Goal: Navigation & Orientation: Find specific page/section

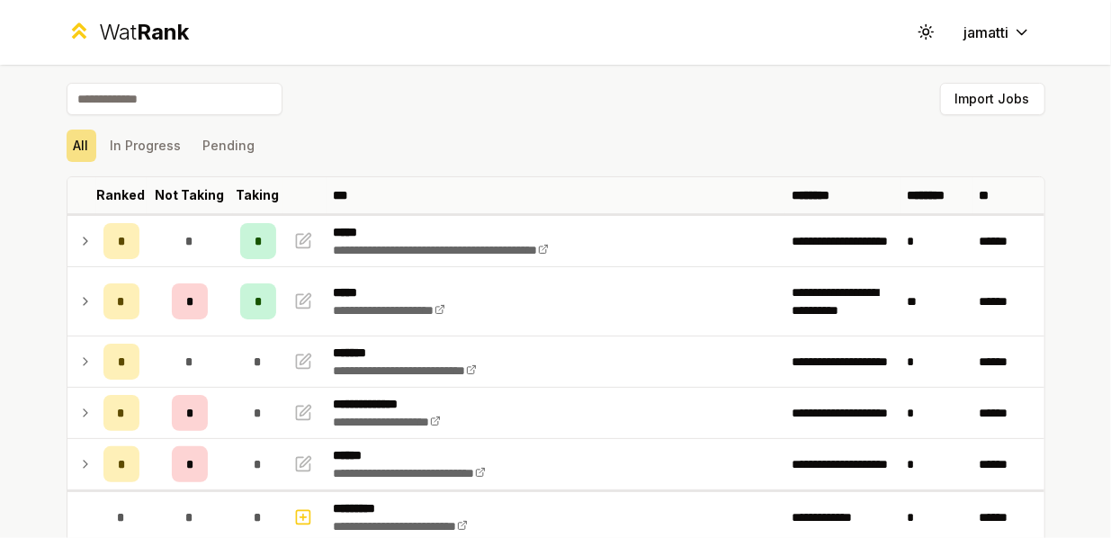
scroll to position [648, 0]
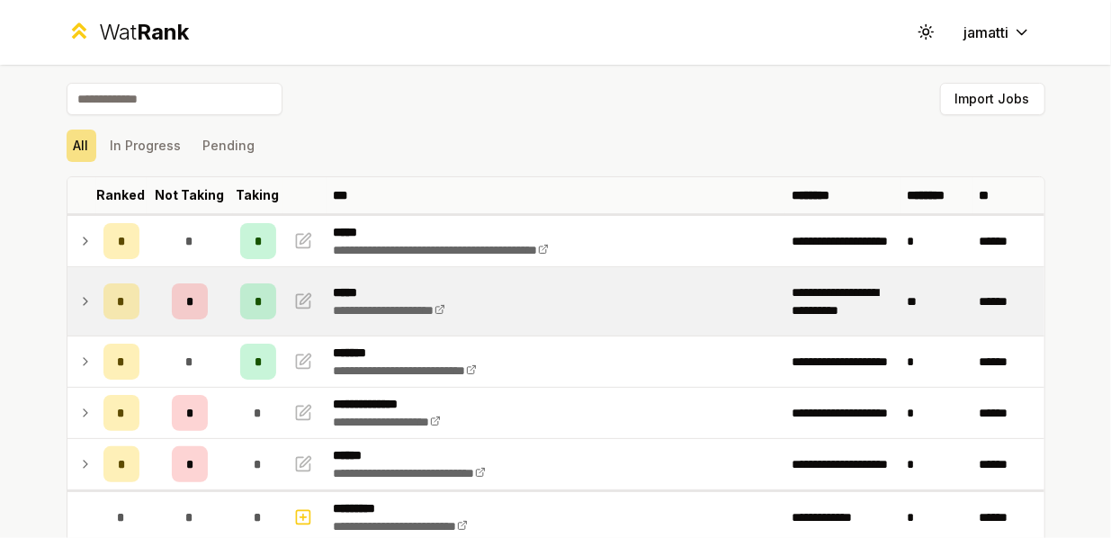
click at [68, 295] on td at bounding box center [81, 301] width 29 height 68
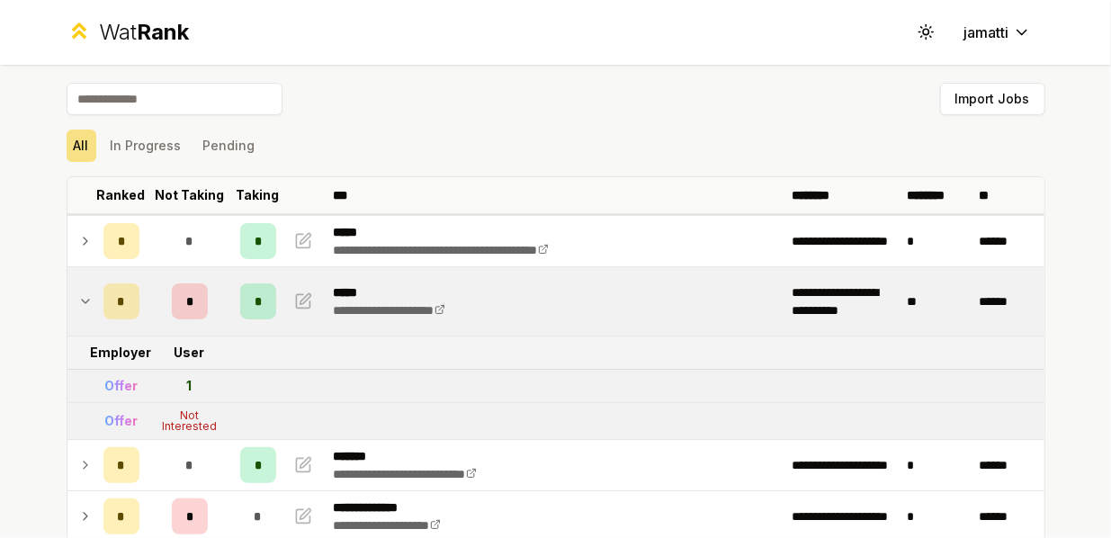
click at [68, 295] on td at bounding box center [81, 301] width 29 height 68
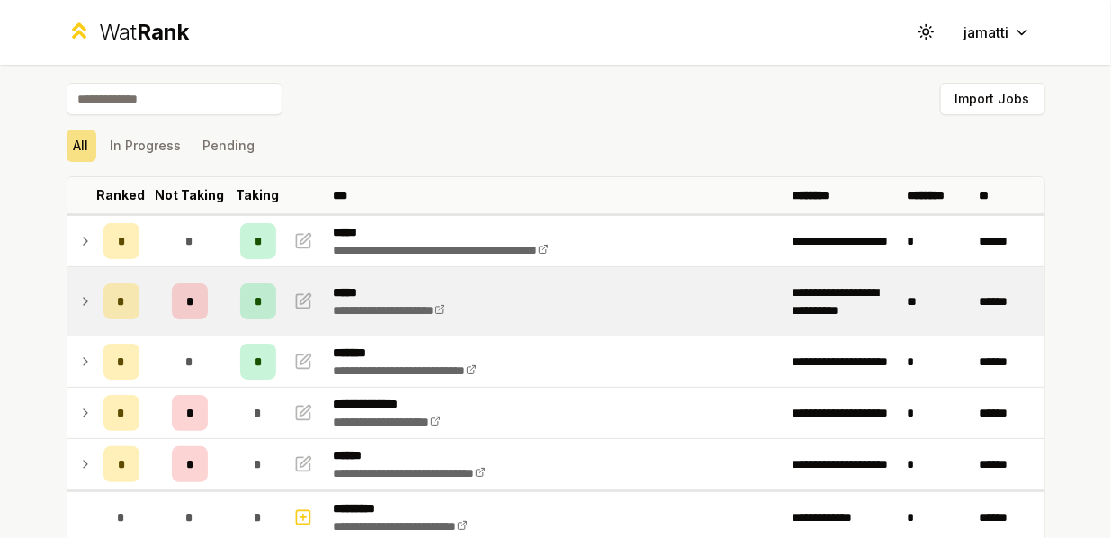
scroll to position [70, 0]
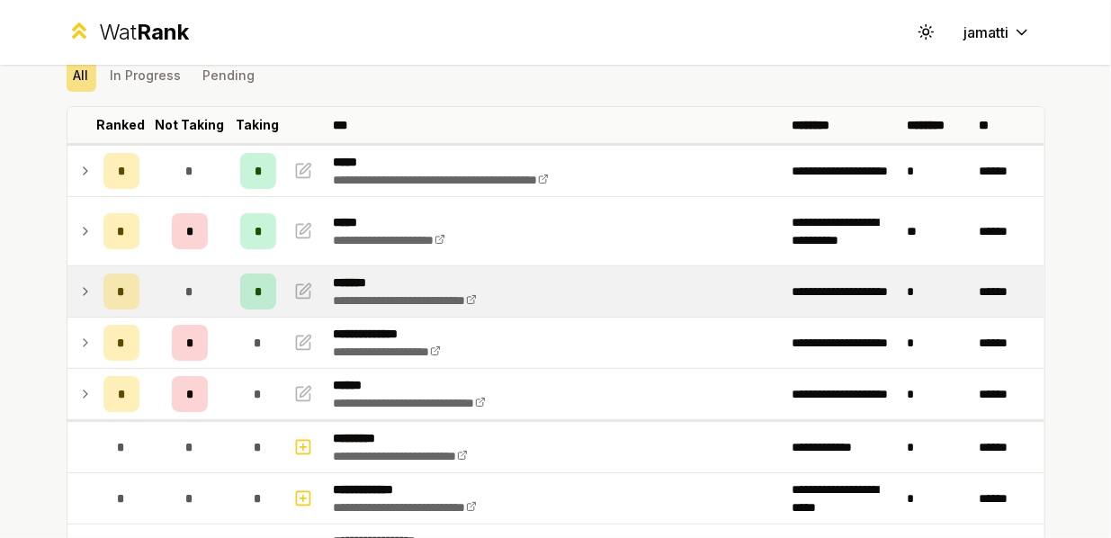
click at [84, 290] on icon at bounding box center [86, 291] width 4 height 7
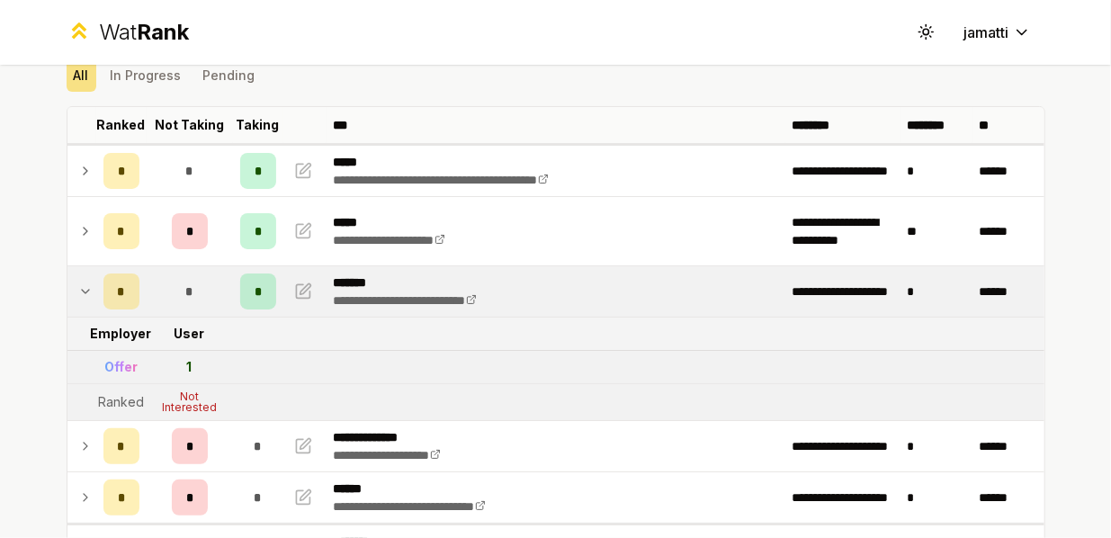
click at [82, 290] on icon at bounding box center [85, 292] width 7 height 4
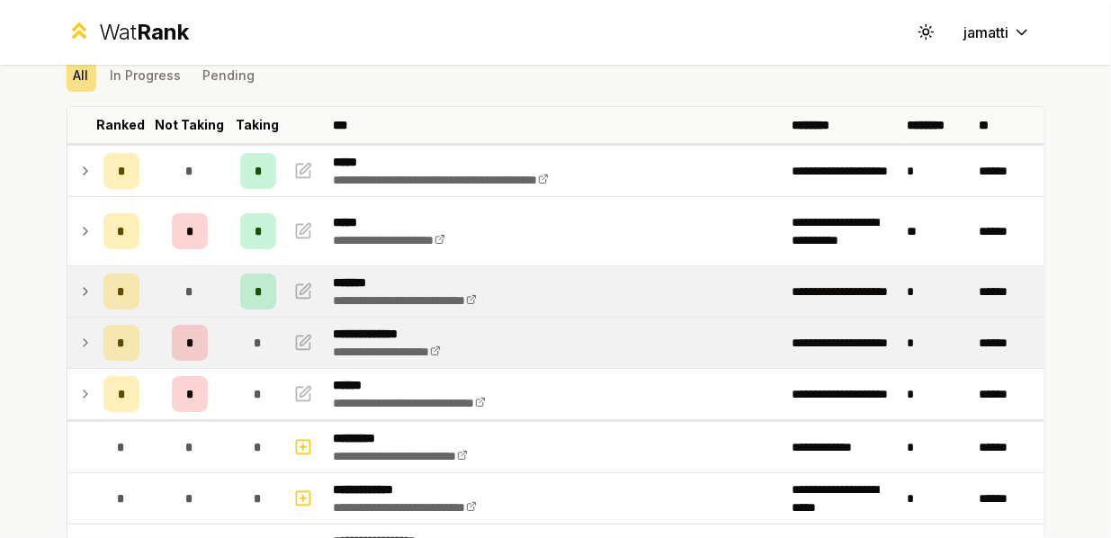
click at [78, 335] on icon at bounding box center [85, 343] width 14 height 22
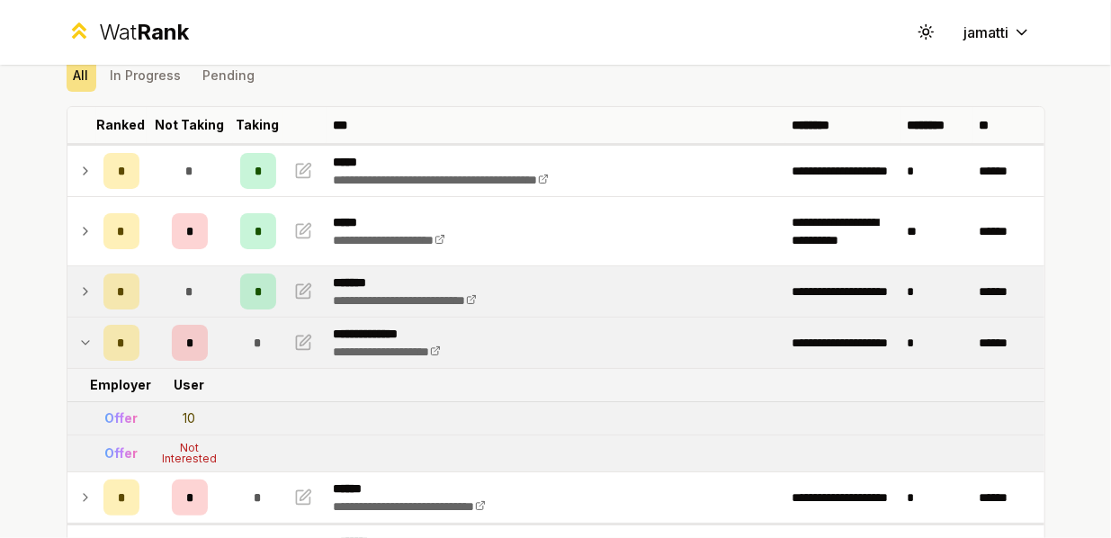
click at [78, 335] on icon at bounding box center [85, 343] width 14 height 22
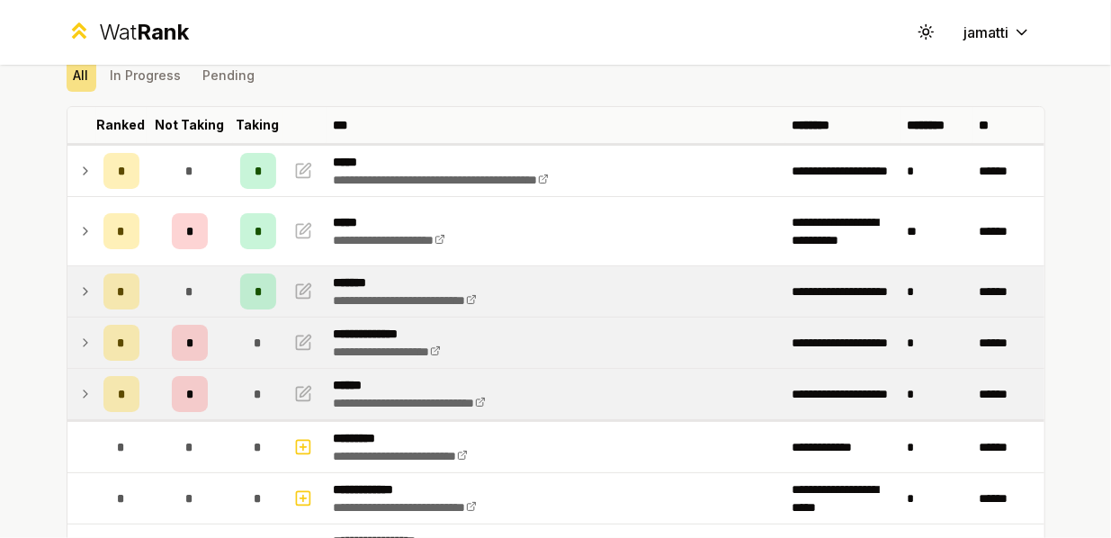
click at [78, 385] on icon at bounding box center [85, 394] width 14 height 22
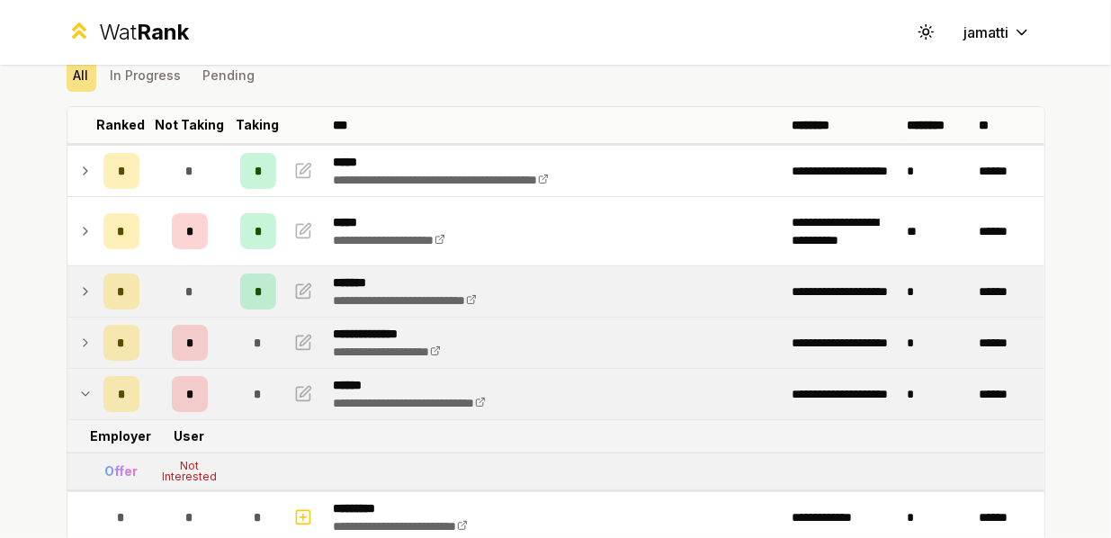
click at [78, 385] on icon at bounding box center [85, 394] width 14 height 22
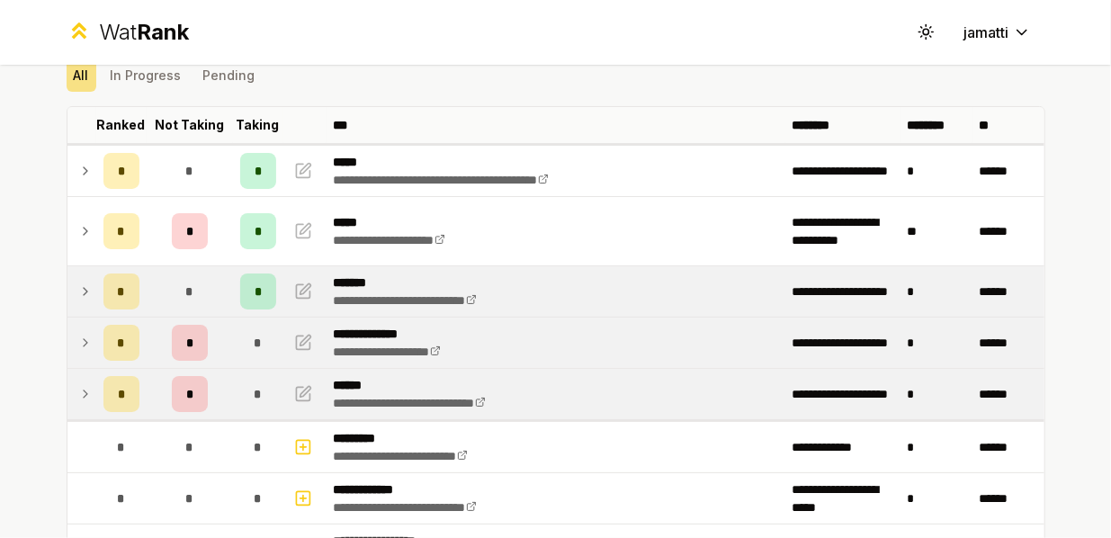
click at [78, 385] on icon at bounding box center [85, 394] width 14 height 22
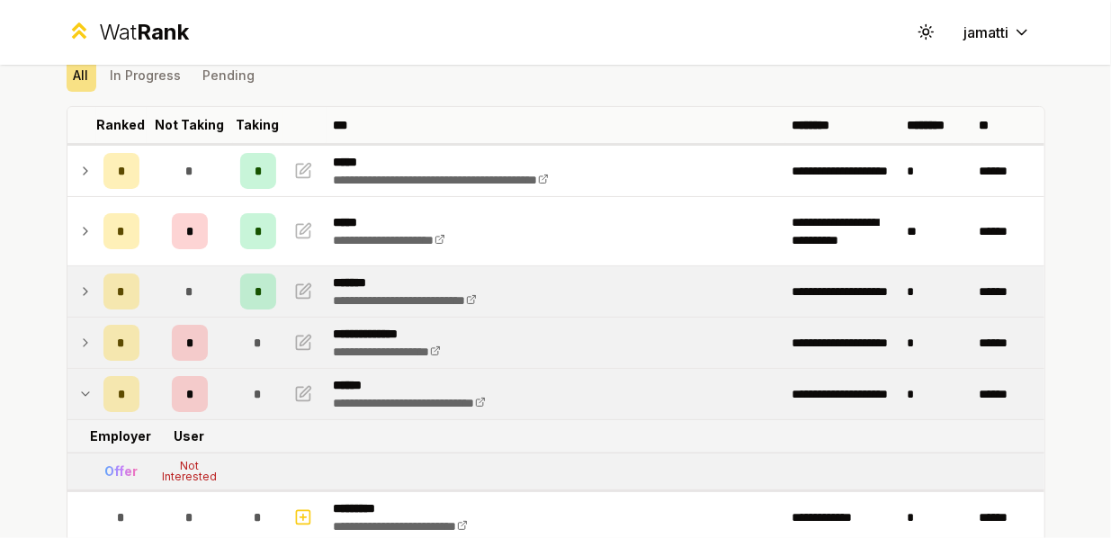
click at [78, 385] on icon at bounding box center [85, 394] width 14 height 22
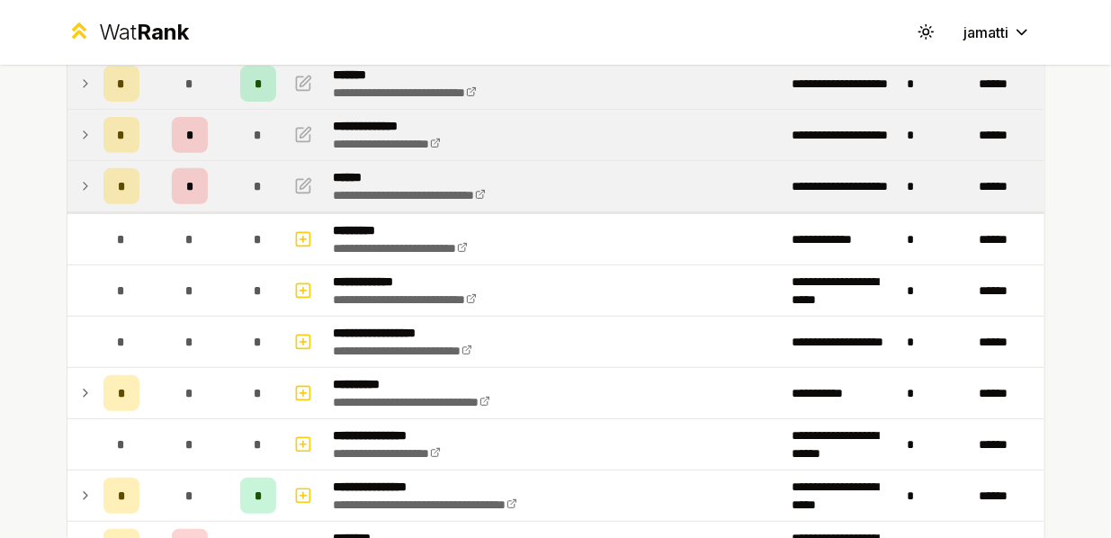
scroll to position [281, 0]
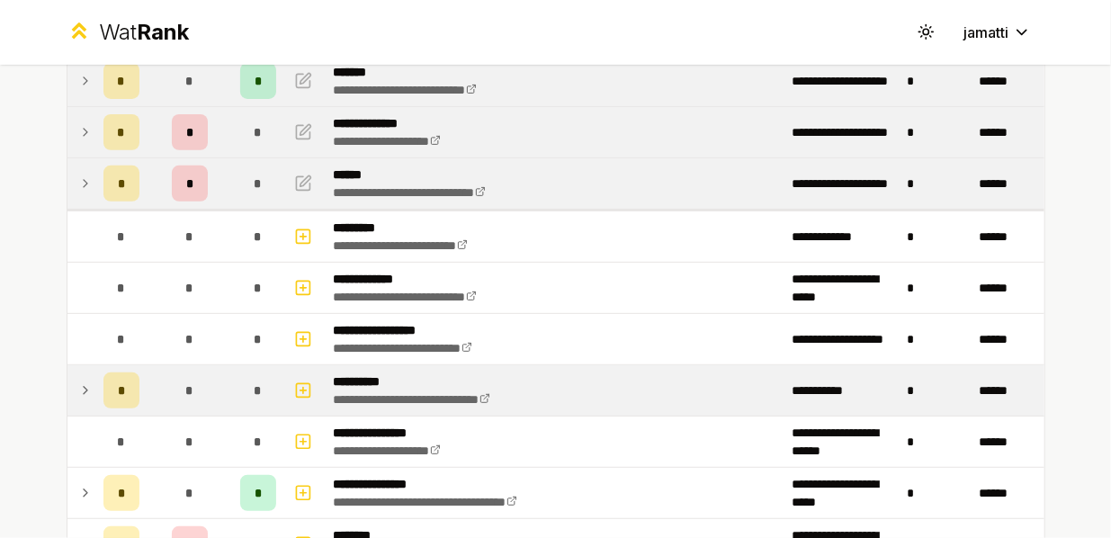
click at [70, 395] on td at bounding box center [81, 390] width 29 height 50
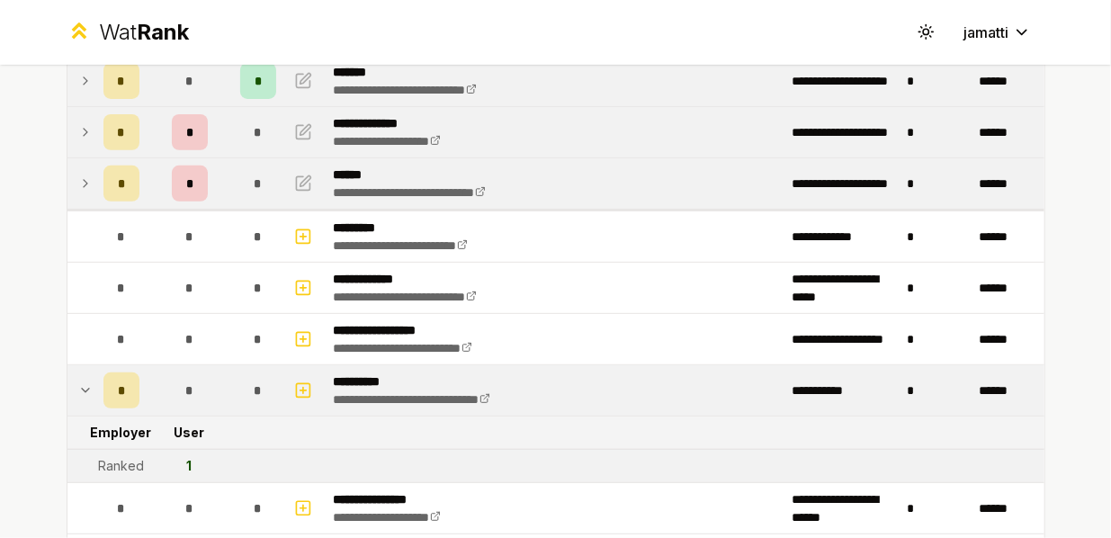
click at [70, 395] on td at bounding box center [81, 390] width 29 height 50
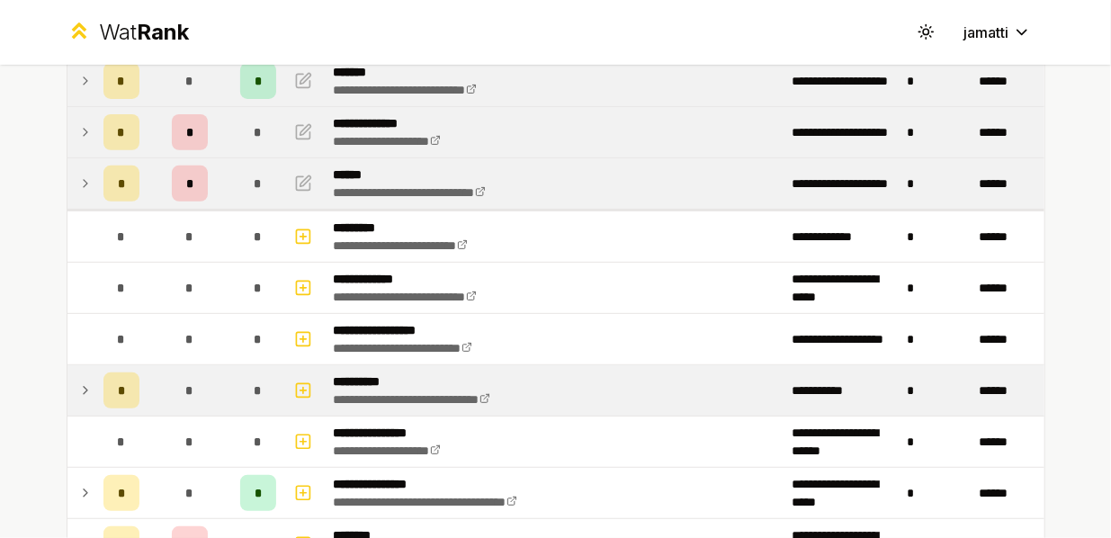
scroll to position [405, 0]
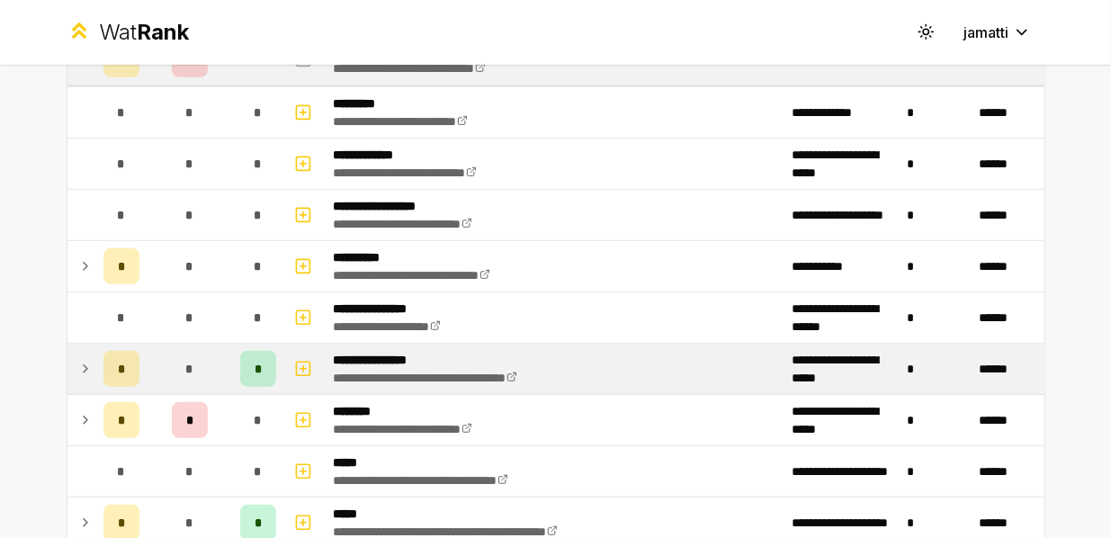
click at [84, 367] on icon at bounding box center [86, 368] width 4 height 7
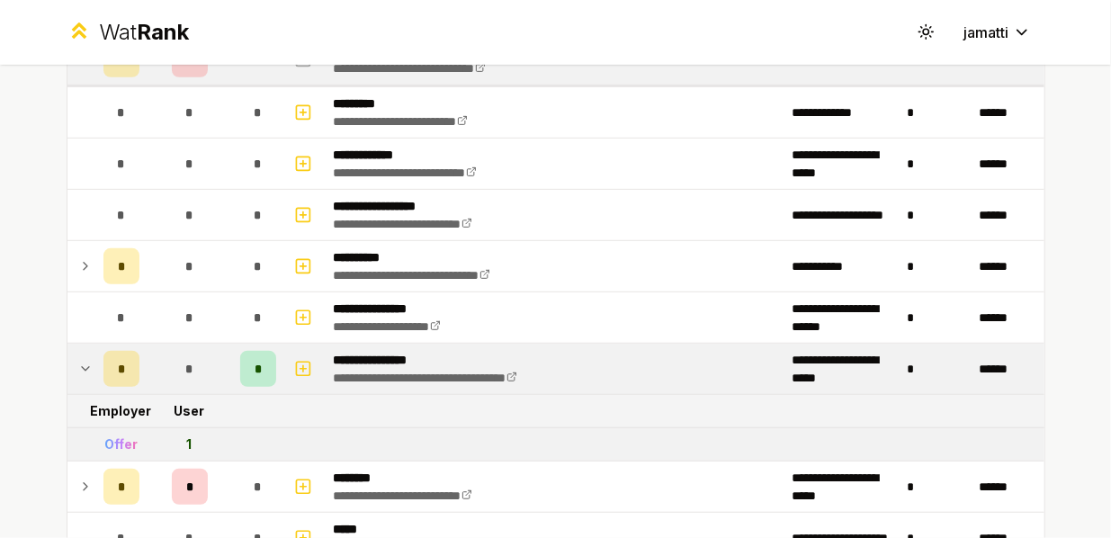
click at [82, 367] on icon at bounding box center [85, 369] width 7 height 4
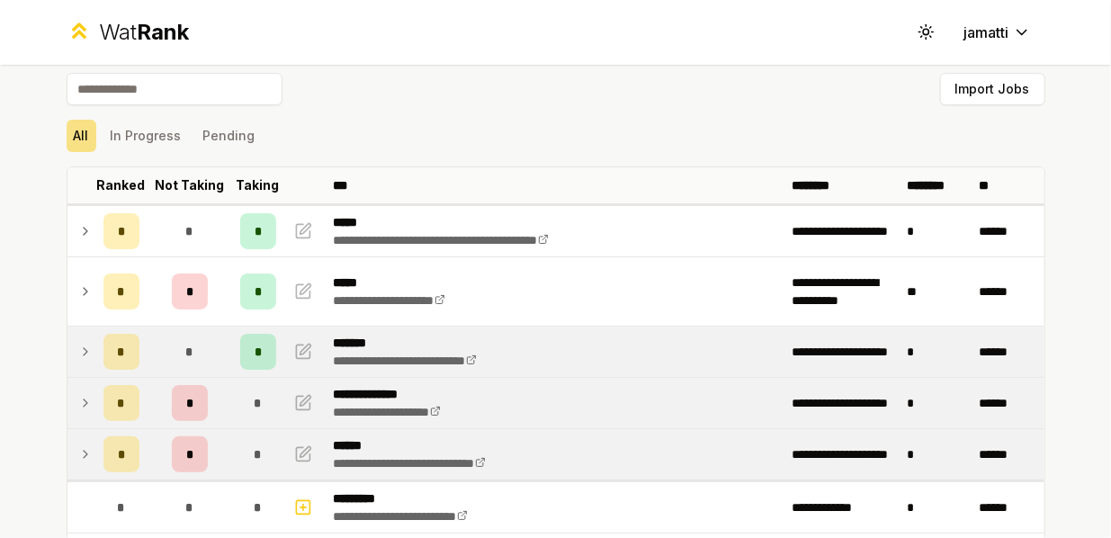
scroll to position [0, 0]
